Goal: Task Accomplishment & Management: Use online tool/utility

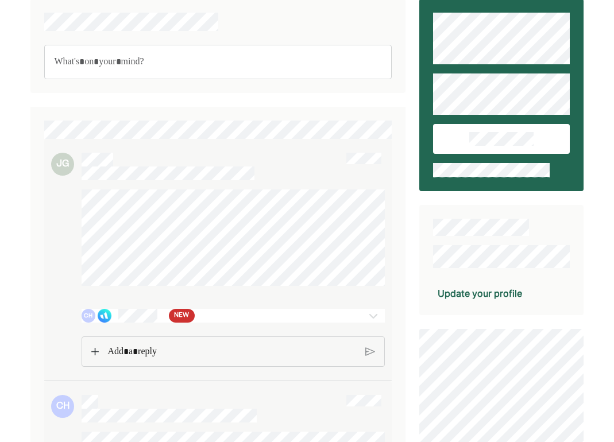
scroll to position [17, 0]
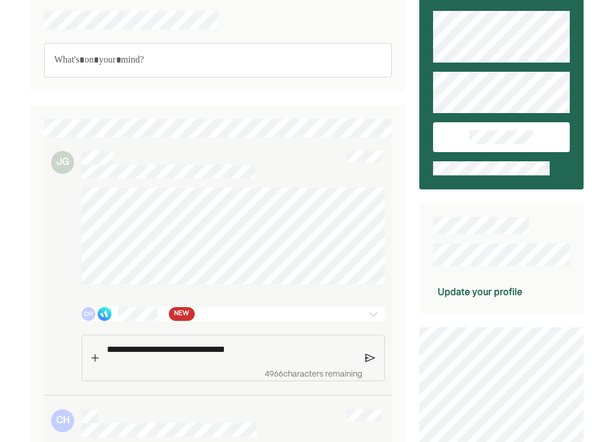
click at [121, 365] on div "**********" at bounding box center [232, 357] width 261 height 45
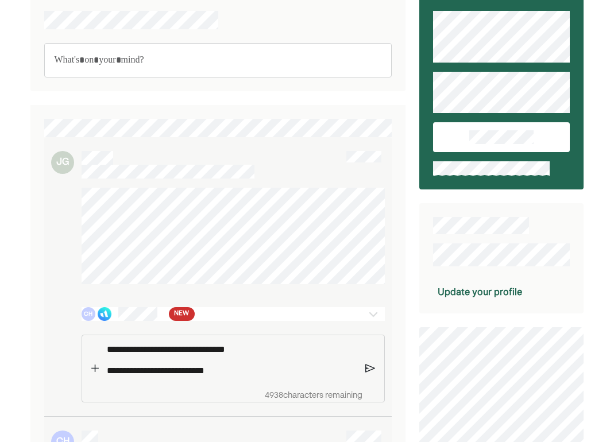
click at [200, 369] on p "**********" at bounding box center [232, 371] width 250 height 14
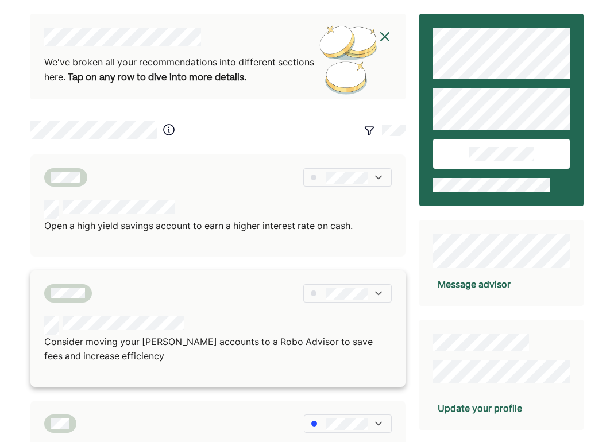
click at [380, 290] on img at bounding box center [378, 293] width 11 height 11
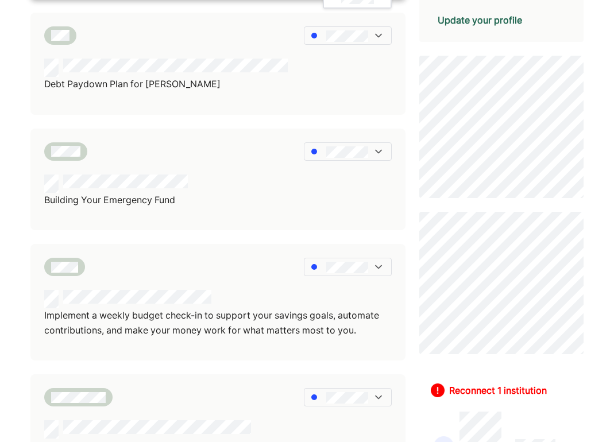
scroll to position [411, 0]
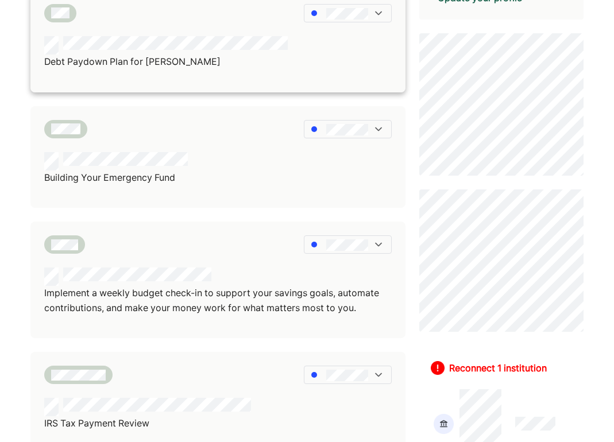
click at [375, 11] on img at bounding box center [378, 12] width 11 height 11
click at [266, 61] on p "Debt Paydown Plan for [PERSON_NAME]" at bounding box center [166, 62] width 244 height 15
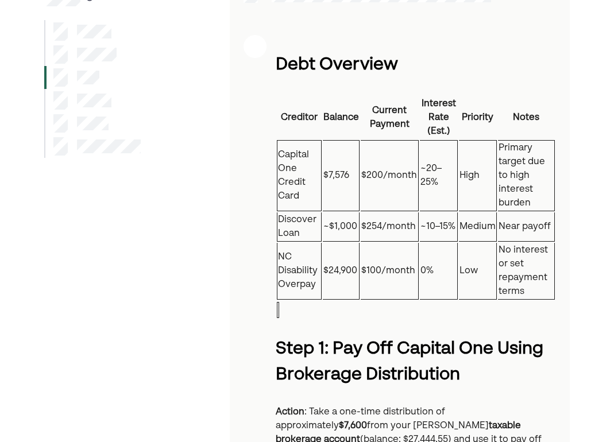
scroll to position [118, 0]
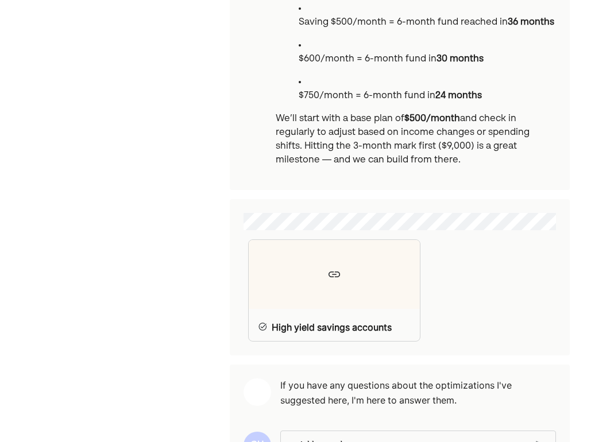
scroll to position [569, 0]
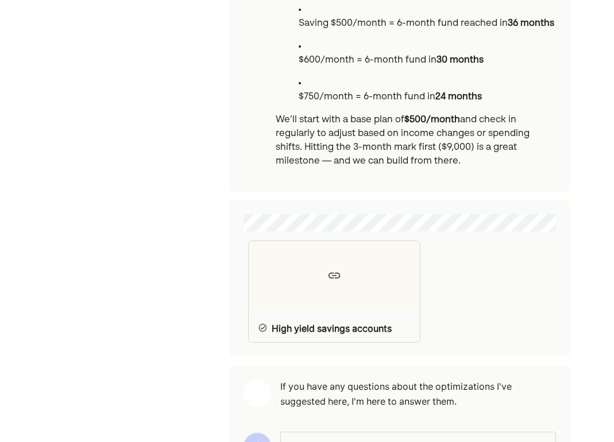
click at [342, 439] on p "Rich Text Editor. Editing area: main" at bounding box center [412, 446] width 229 height 15
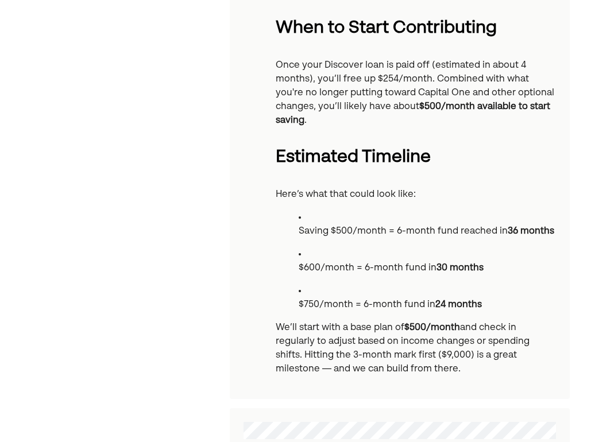
scroll to position [368, 0]
